Goal: Task Accomplishment & Management: Complete application form

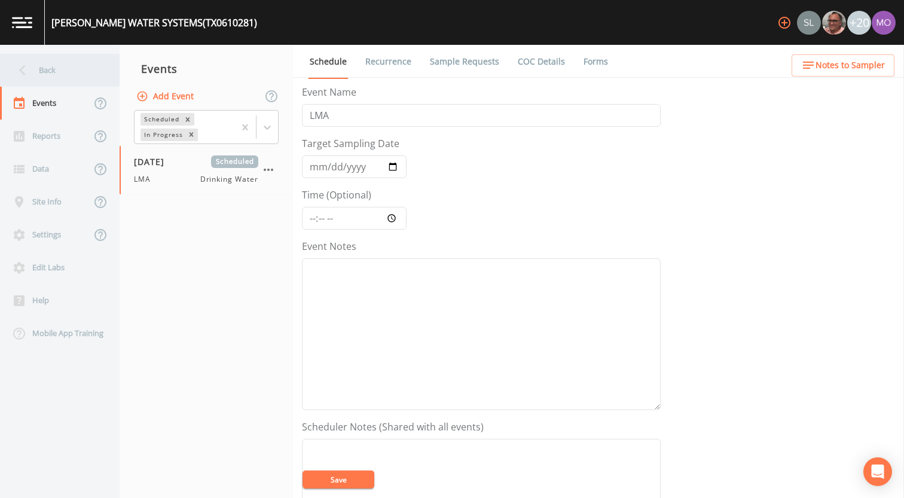
click at [54, 68] on div "Back" at bounding box center [54, 70] width 108 height 33
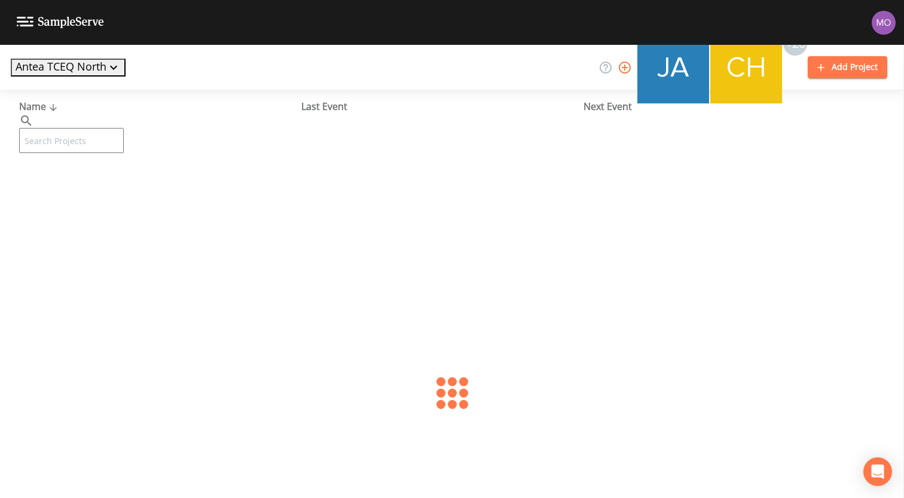
click at [106, 131] on input "text" at bounding box center [71, 140] width 105 height 25
paste input "TX1830009"
type input "TX1830009"
click at [90, 187] on link "HOLLANDS QUARTER WSC (TX1830009)" at bounding box center [106, 183] width 175 height 13
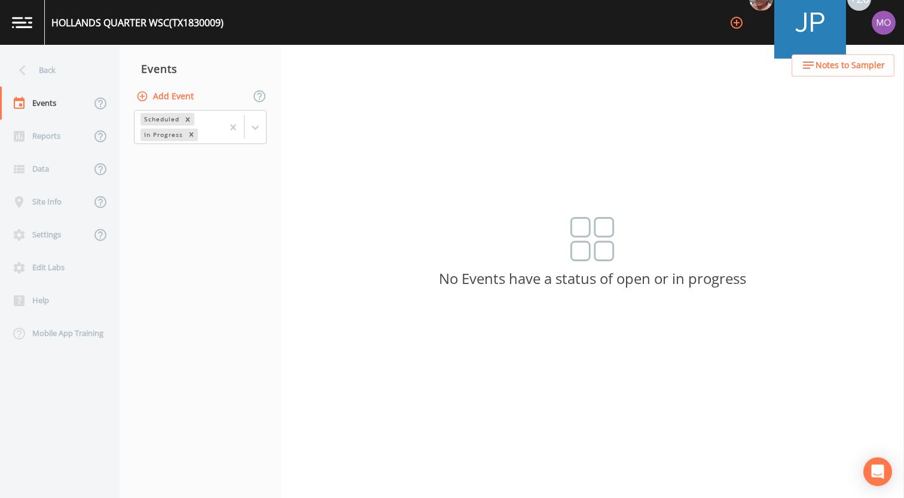
click at [152, 98] on button "Add Event" at bounding box center [166, 97] width 65 height 22
click at [160, 95] on button "Add Event" at bounding box center [166, 97] width 65 height 22
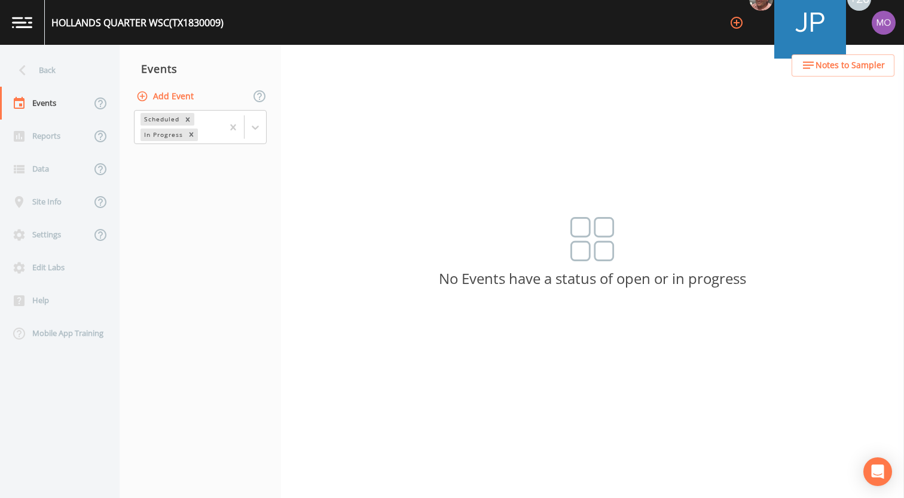
type input "BHU"
type input "[DATE]"
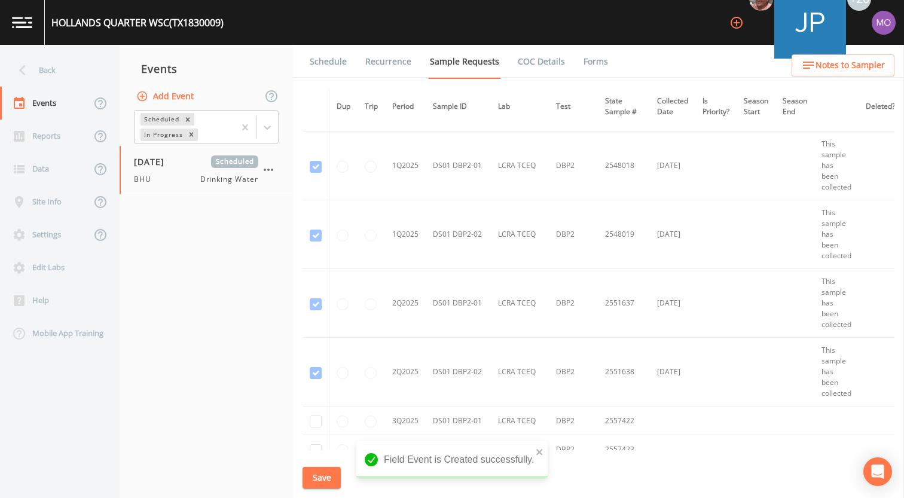
scroll to position [1745, 0]
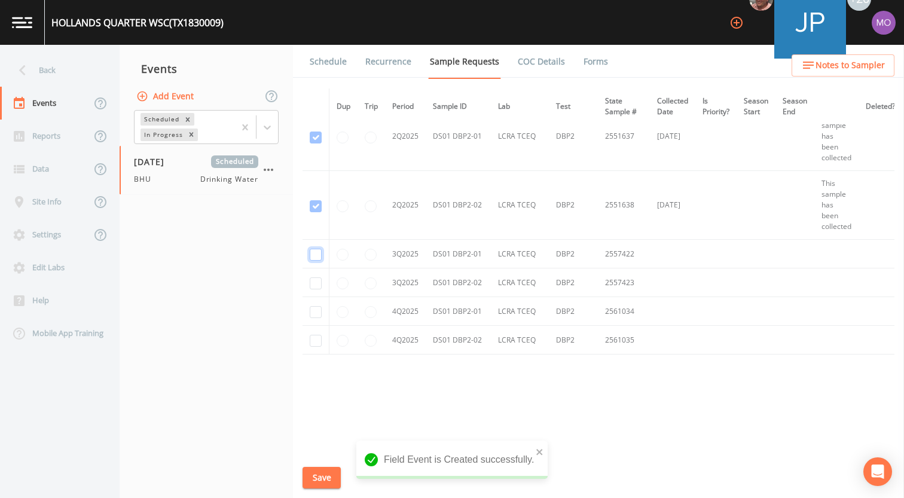
click at [313, 253] on input "checkbox" at bounding box center [316, 255] width 12 height 12
checkbox input "true"
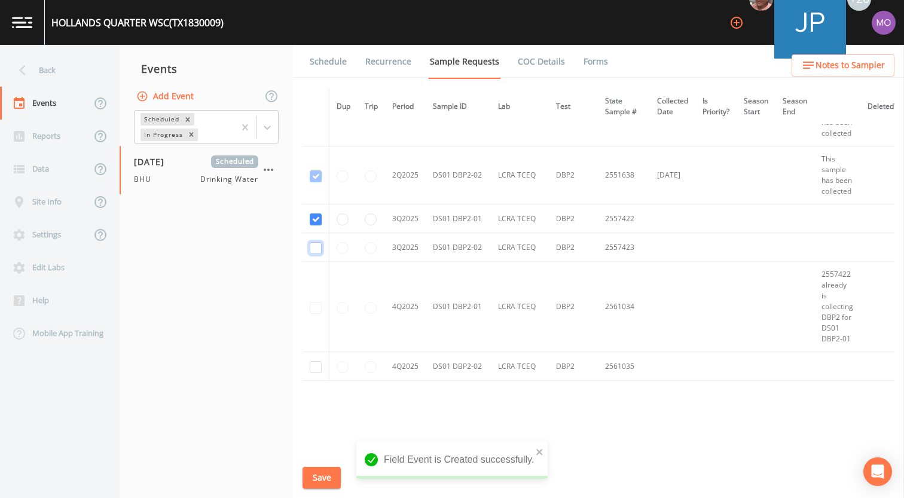
click at [313, 252] on input "checkbox" at bounding box center [316, 248] width 12 height 12
checkbox input "true"
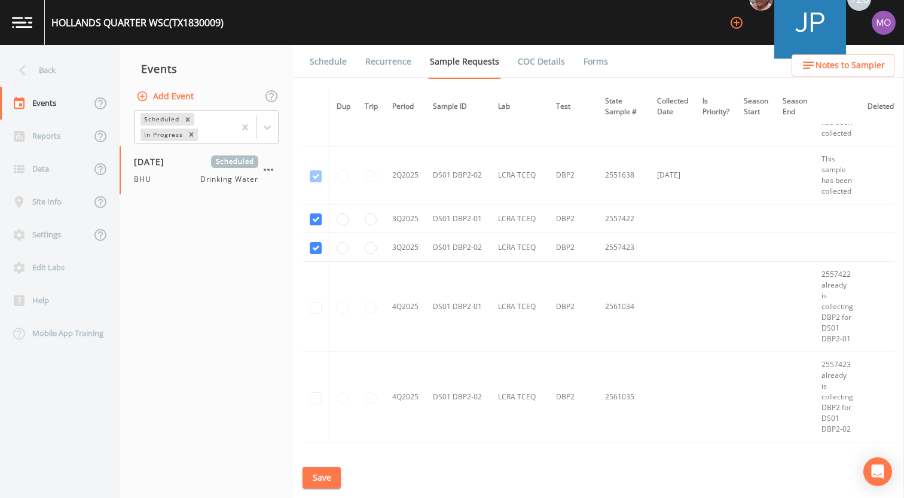
click at [320, 477] on button "Save" at bounding box center [322, 478] width 38 height 22
click at [319, 54] on link "Schedule" at bounding box center [328, 61] width 41 height 33
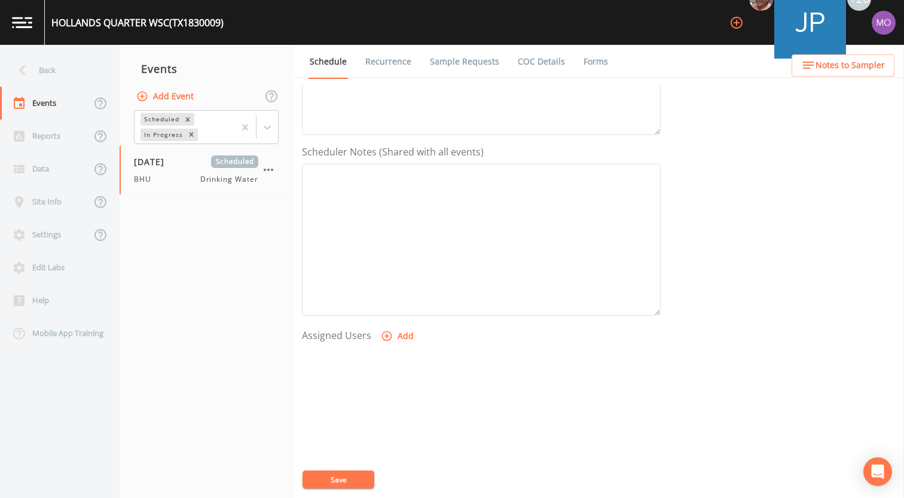
scroll to position [295, 0]
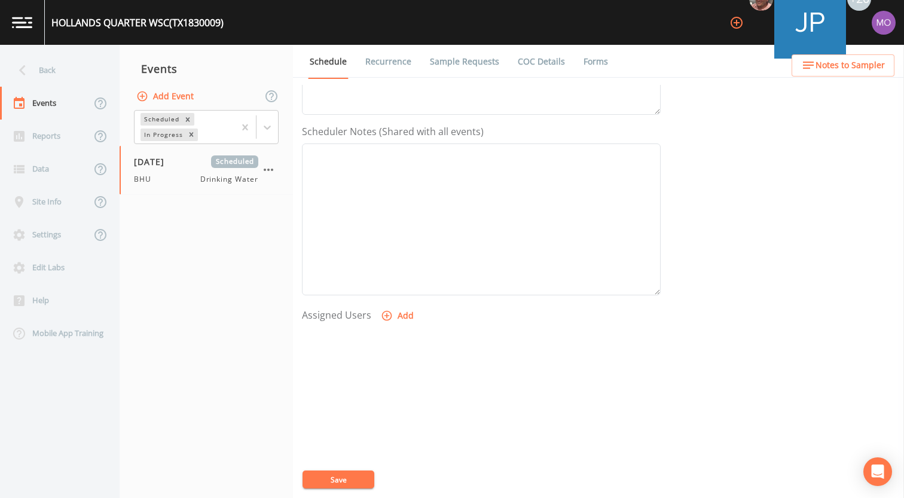
click at [384, 316] on icon "button" at bounding box center [387, 316] width 10 height 10
select select "45f4d696-c607-4709-9609-651d9e892432"
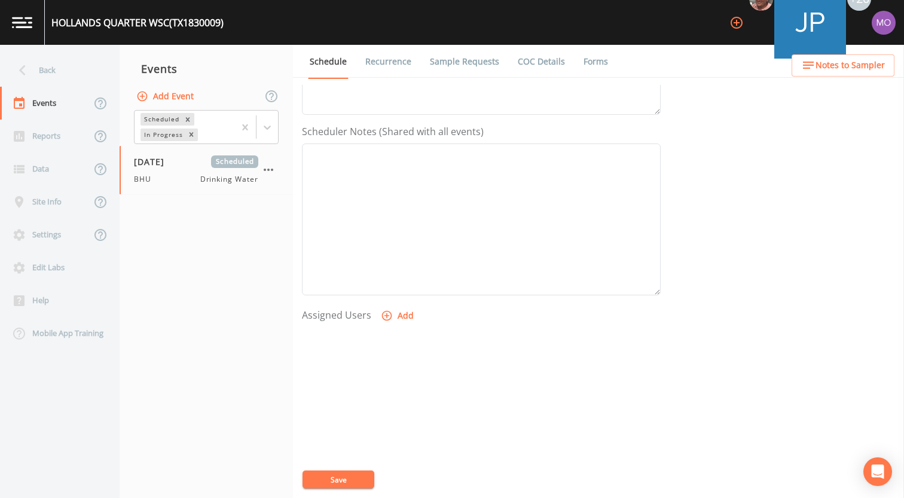
select select
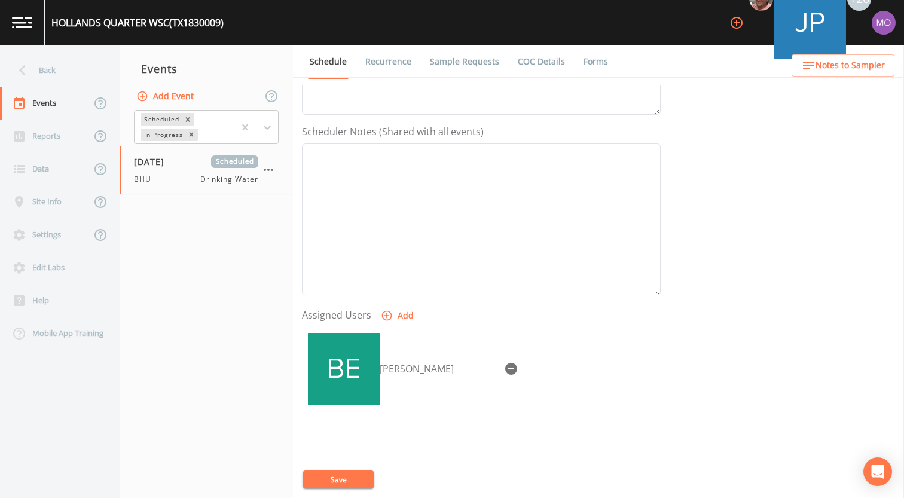
click at [348, 475] on button "Save" at bounding box center [339, 480] width 72 height 18
click at [60, 65] on div "Back" at bounding box center [54, 70] width 108 height 33
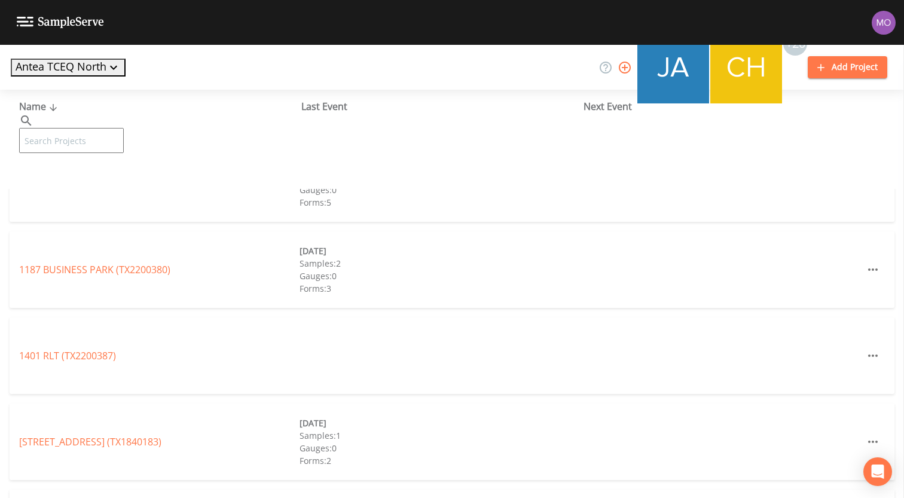
click at [93, 128] on input "text" at bounding box center [71, 140] width 105 height 25
paste input "TX1830029"
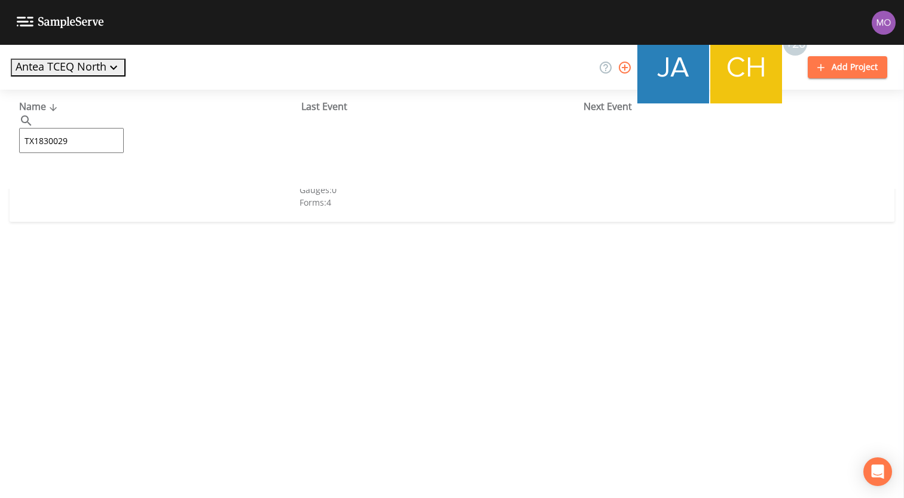
type input "TX1830029"
click at [93, 184] on link "[PERSON_NAME] WSC PLANT 2 (TX1830029)" at bounding box center [115, 183] width 193 height 13
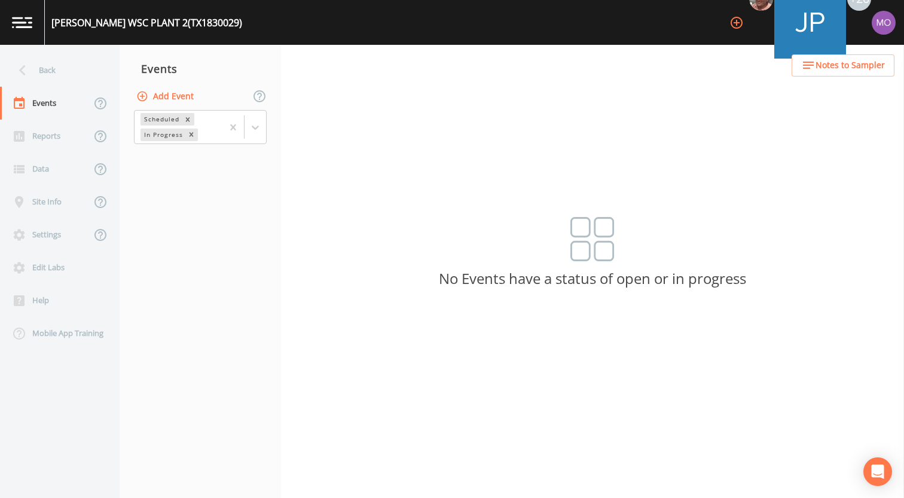
click at [166, 97] on button "Add Event" at bounding box center [166, 97] width 65 height 22
type input "BHU"
type input "[DATE]"
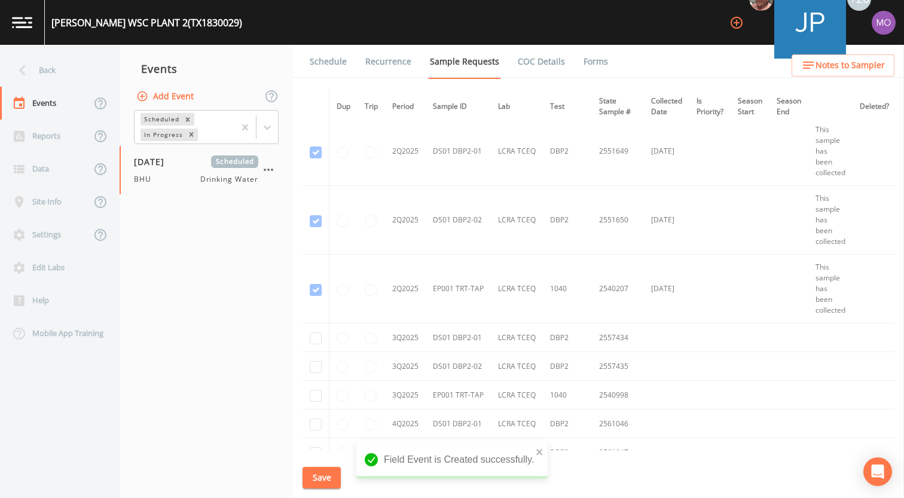
scroll to position [2313, 0]
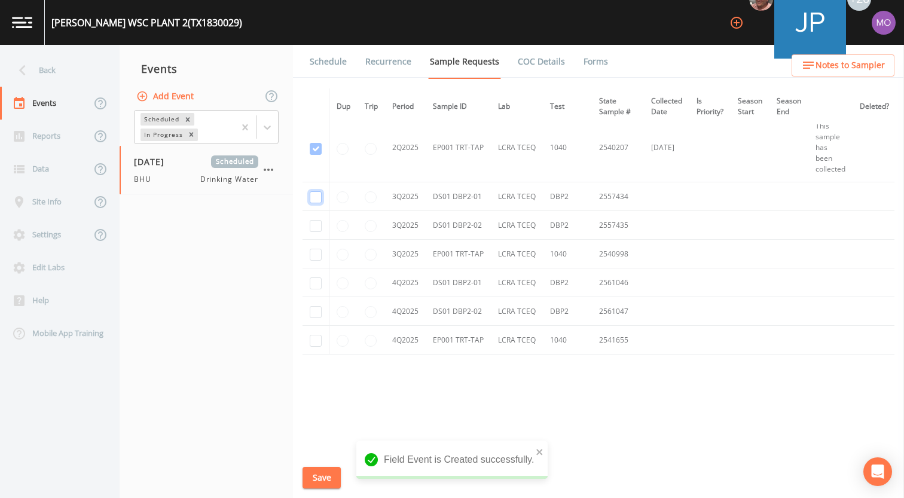
click at [318, 191] on input "checkbox" at bounding box center [316, 197] width 12 height 12
checkbox input "true"
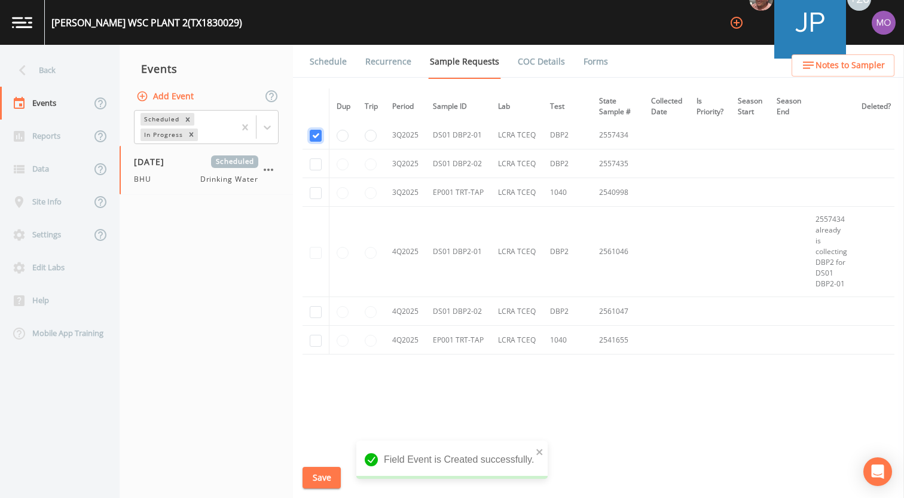
scroll to position [1969, 0]
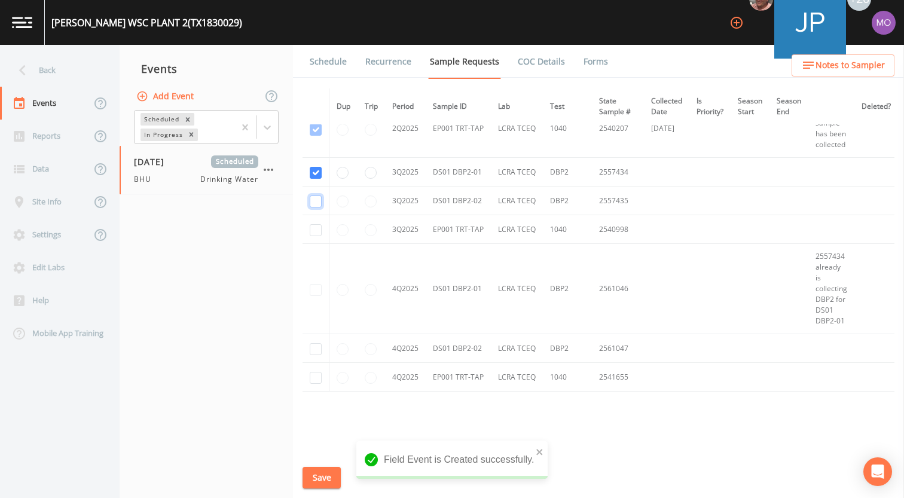
click at [315, 202] on input "checkbox" at bounding box center [316, 202] width 12 height 12
checkbox input "true"
click at [314, 229] on input "checkbox" at bounding box center [316, 230] width 12 height 12
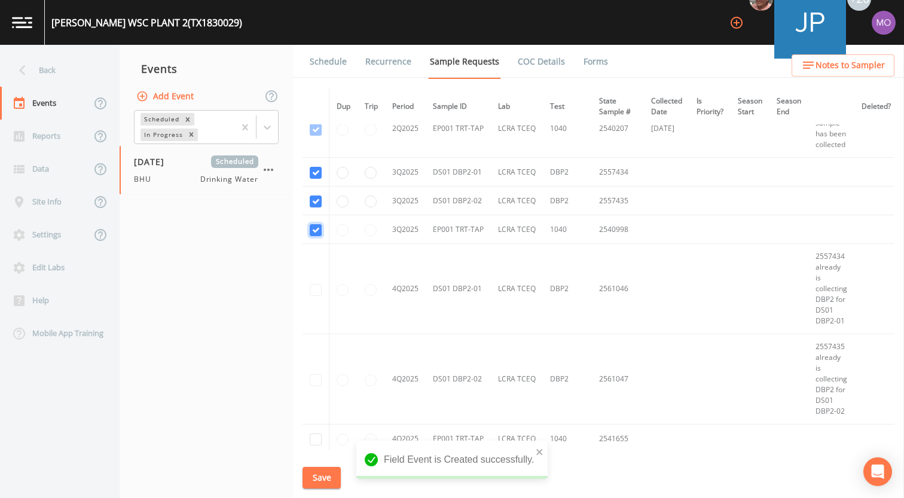
checkbox input "true"
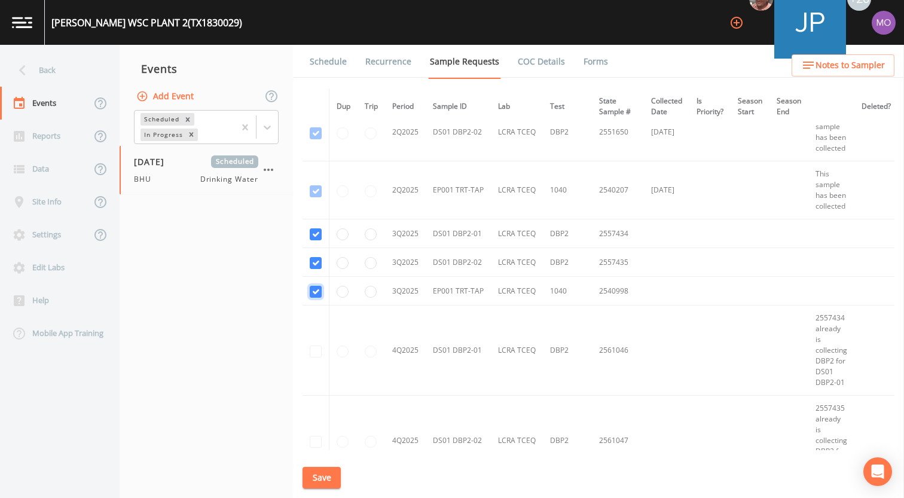
scroll to position [2030, 0]
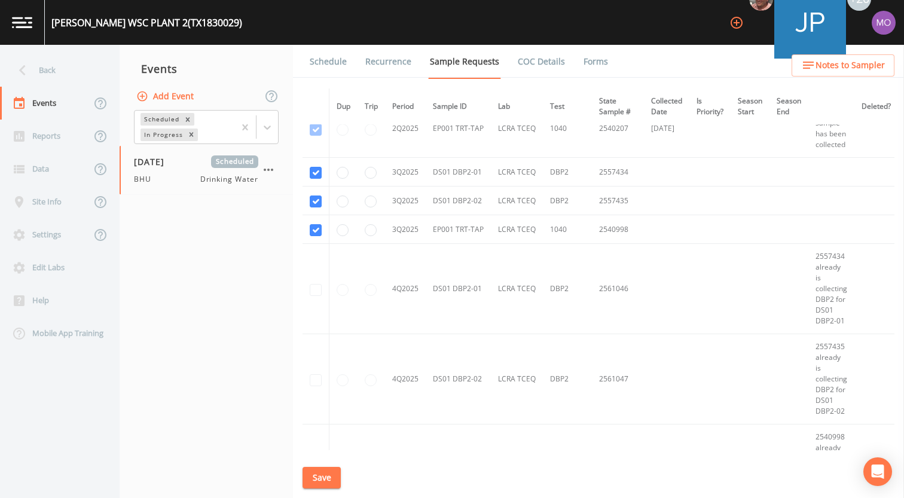
click at [322, 471] on button "Save" at bounding box center [322, 478] width 38 height 22
click at [337, 56] on link "Schedule" at bounding box center [328, 61] width 41 height 33
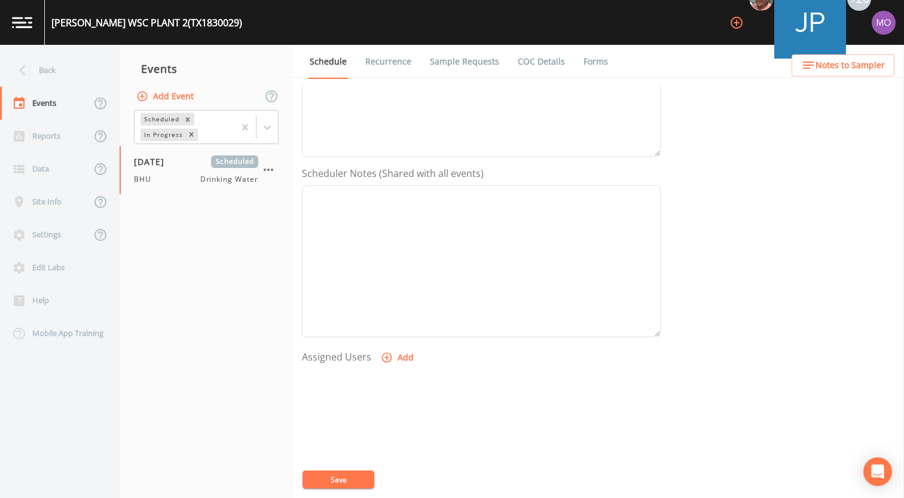
scroll to position [345, 0]
click at [399, 273] on button "Add" at bounding box center [399, 266] width 40 height 22
select select "45f4d696-c607-4709-9609-651d9e892432"
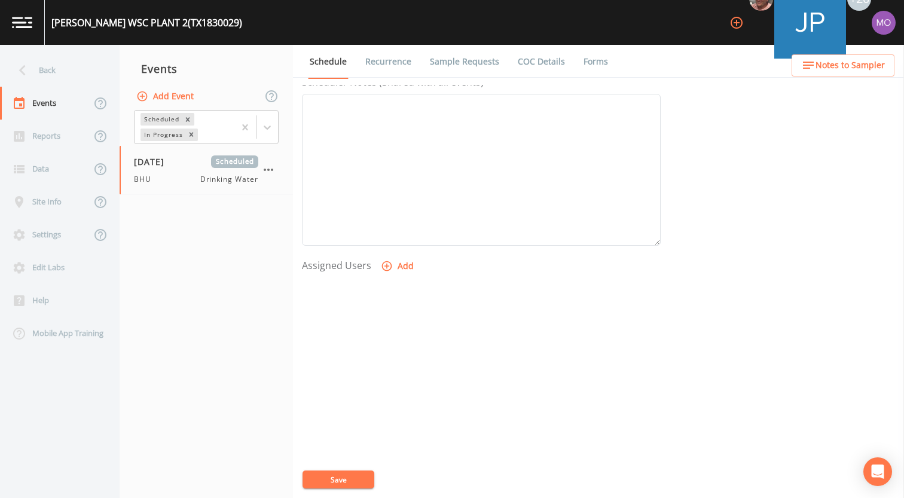
select select
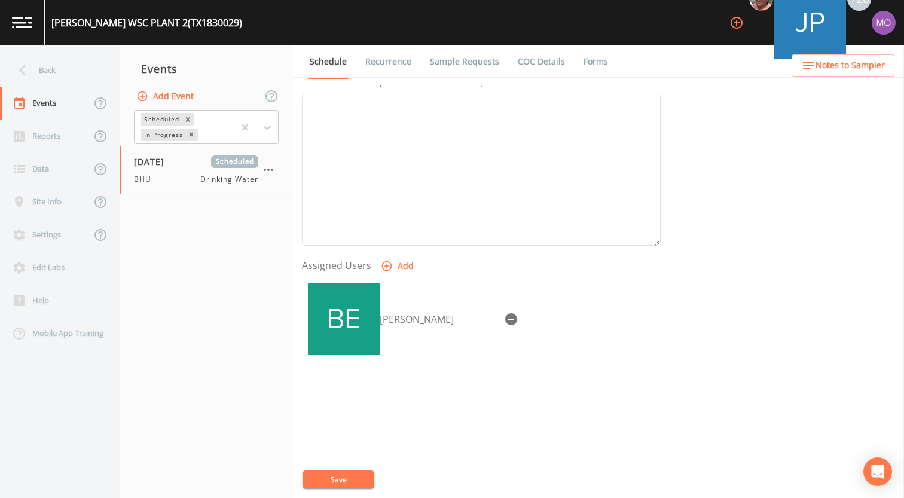
click at [355, 475] on button "Save" at bounding box center [339, 480] width 72 height 18
click at [67, 82] on div "Back" at bounding box center [54, 70] width 108 height 33
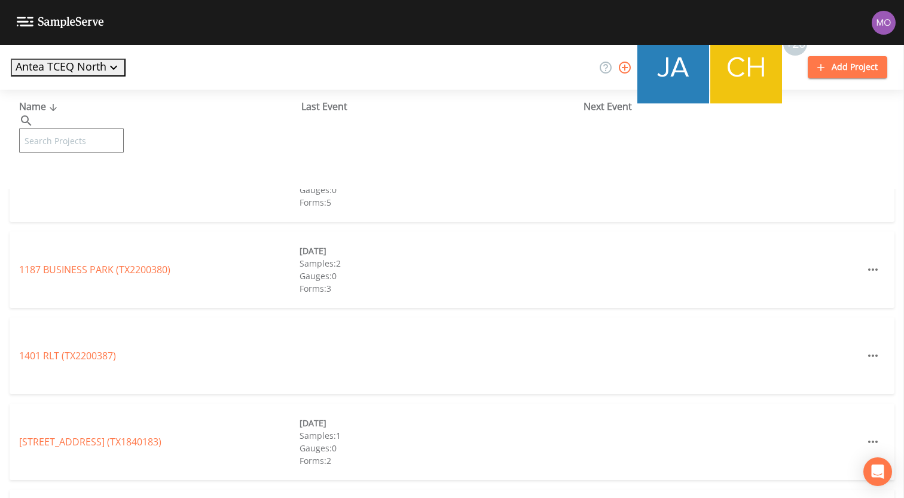
click at [73, 128] on input "text" at bounding box center [71, 140] width 105 height 25
paste input "TX1830030"
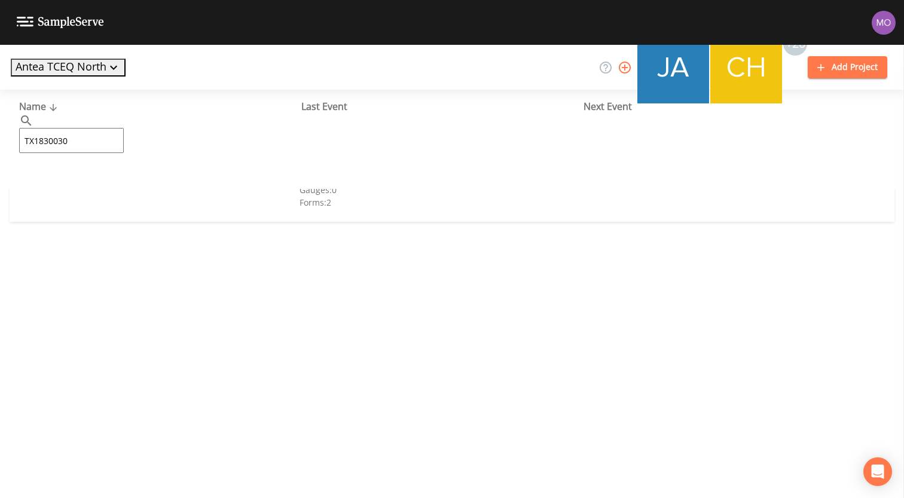
type input "TX1830030"
click at [79, 179] on link "[PERSON_NAME] WSC PLANT 3 AND 7 (TX1830030)" at bounding box center [131, 183] width 224 height 13
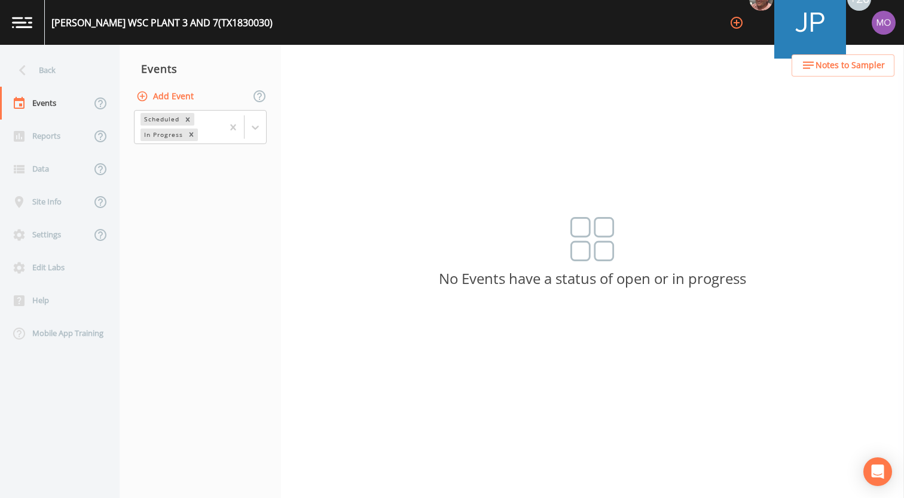
click at [170, 94] on button "Add Event" at bounding box center [166, 97] width 65 height 22
type input "BHU"
type input "[DATE]"
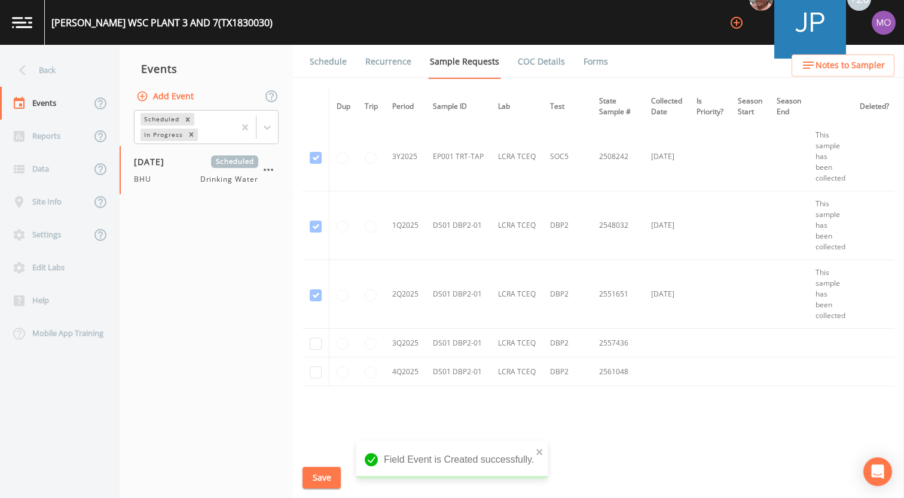
scroll to position [1138, 0]
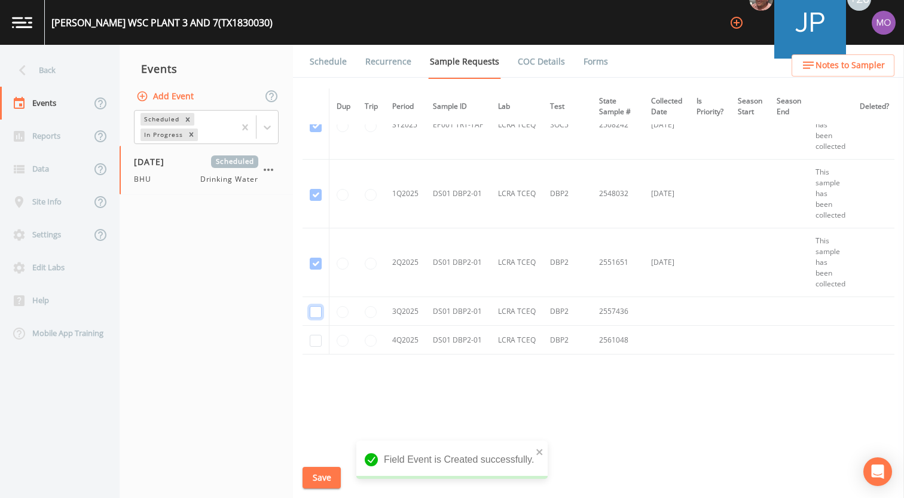
click at [312, 306] on input "checkbox" at bounding box center [316, 312] width 12 height 12
checkbox input "true"
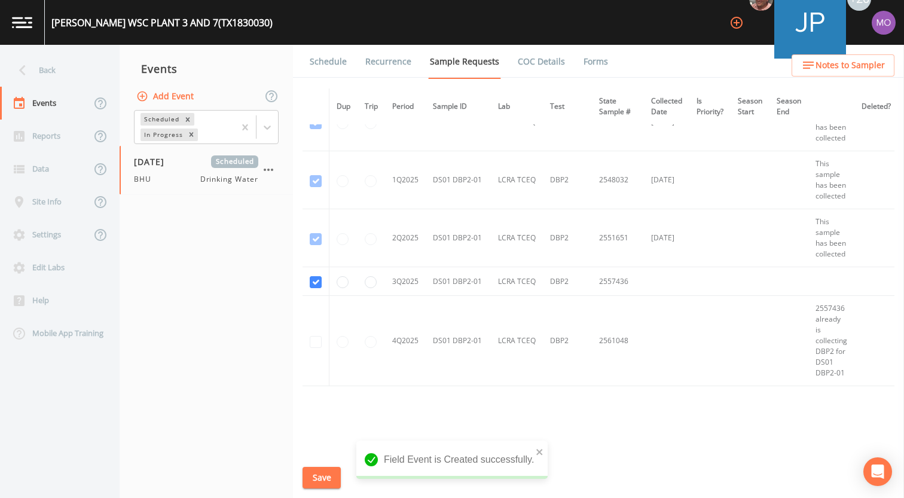
click at [313, 475] on button "Save" at bounding box center [322, 478] width 38 height 22
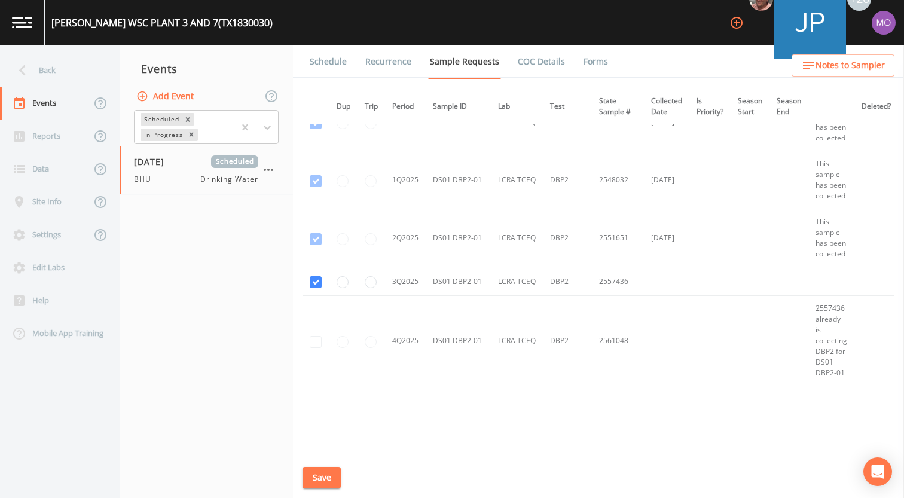
click at [322, 68] on link "Schedule" at bounding box center [328, 61] width 41 height 33
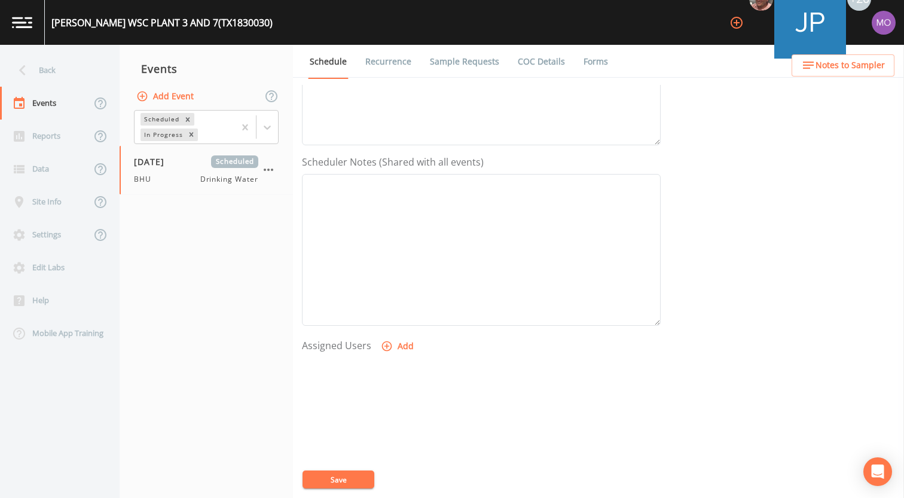
scroll to position [345, 0]
click at [374, 266] on div "Assigned Users Add" at bounding box center [481, 329] width 359 height 148
click at [382, 267] on icon "button" at bounding box center [387, 266] width 12 height 12
select select "45f4d696-c607-4709-9609-651d9e892432"
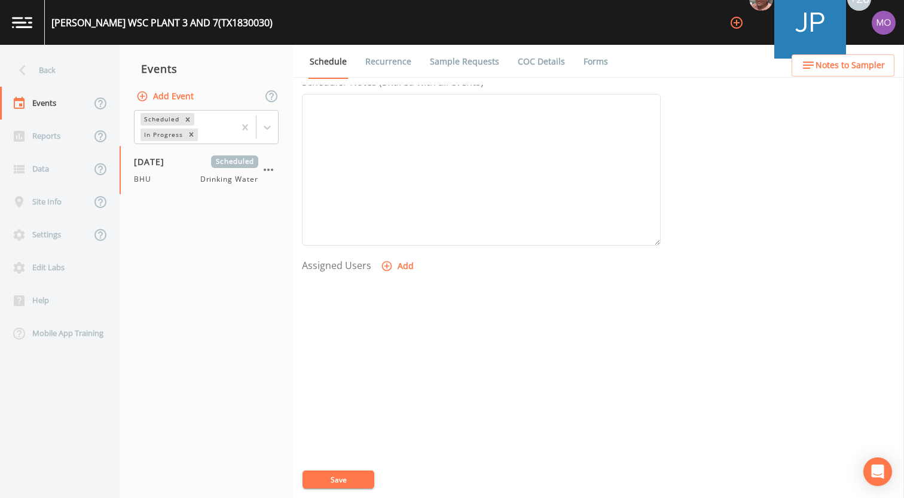
select select
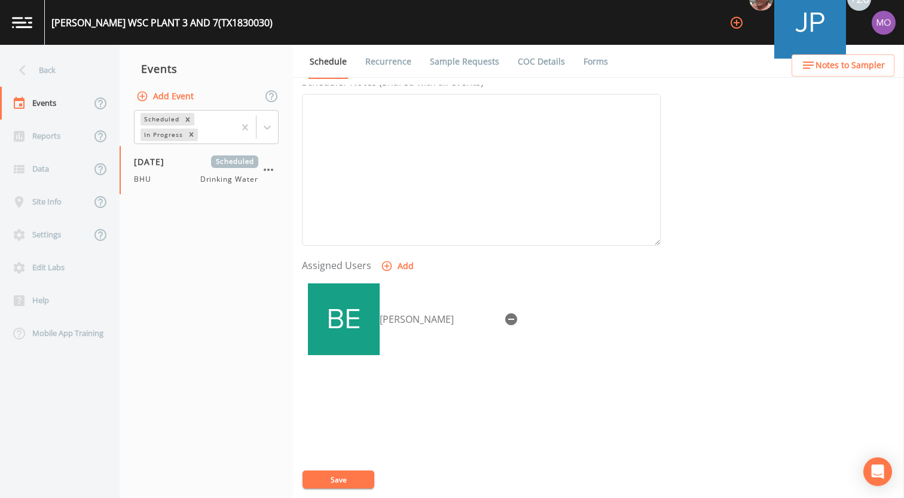
click at [349, 473] on button "Save" at bounding box center [339, 480] width 72 height 18
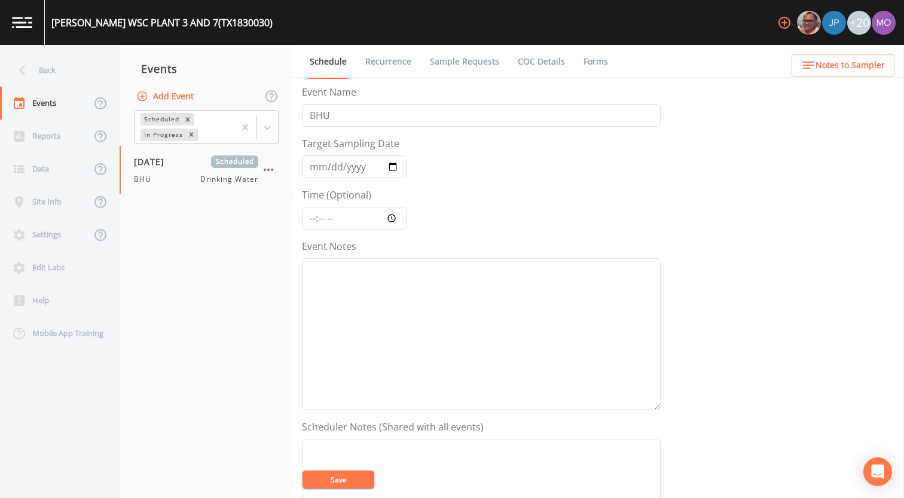
click at [252, 258] on nav "Events Add Event Scheduled In Progress 09/08/2025 Scheduled BHU Drinking Water" at bounding box center [206, 271] width 173 height 453
